Goal: Information Seeking & Learning: Check status

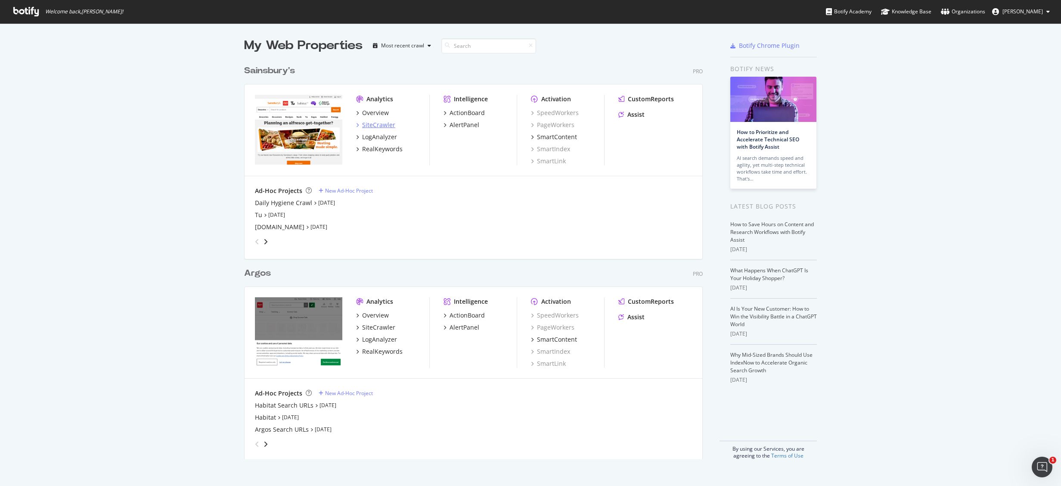
click at [375, 127] on div "SiteCrawler" at bounding box center [378, 125] width 33 height 9
click at [382, 124] on div "SiteCrawler" at bounding box center [378, 125] width 33 height 9
